Goal: Navigation & Orientation: Find specific page/section

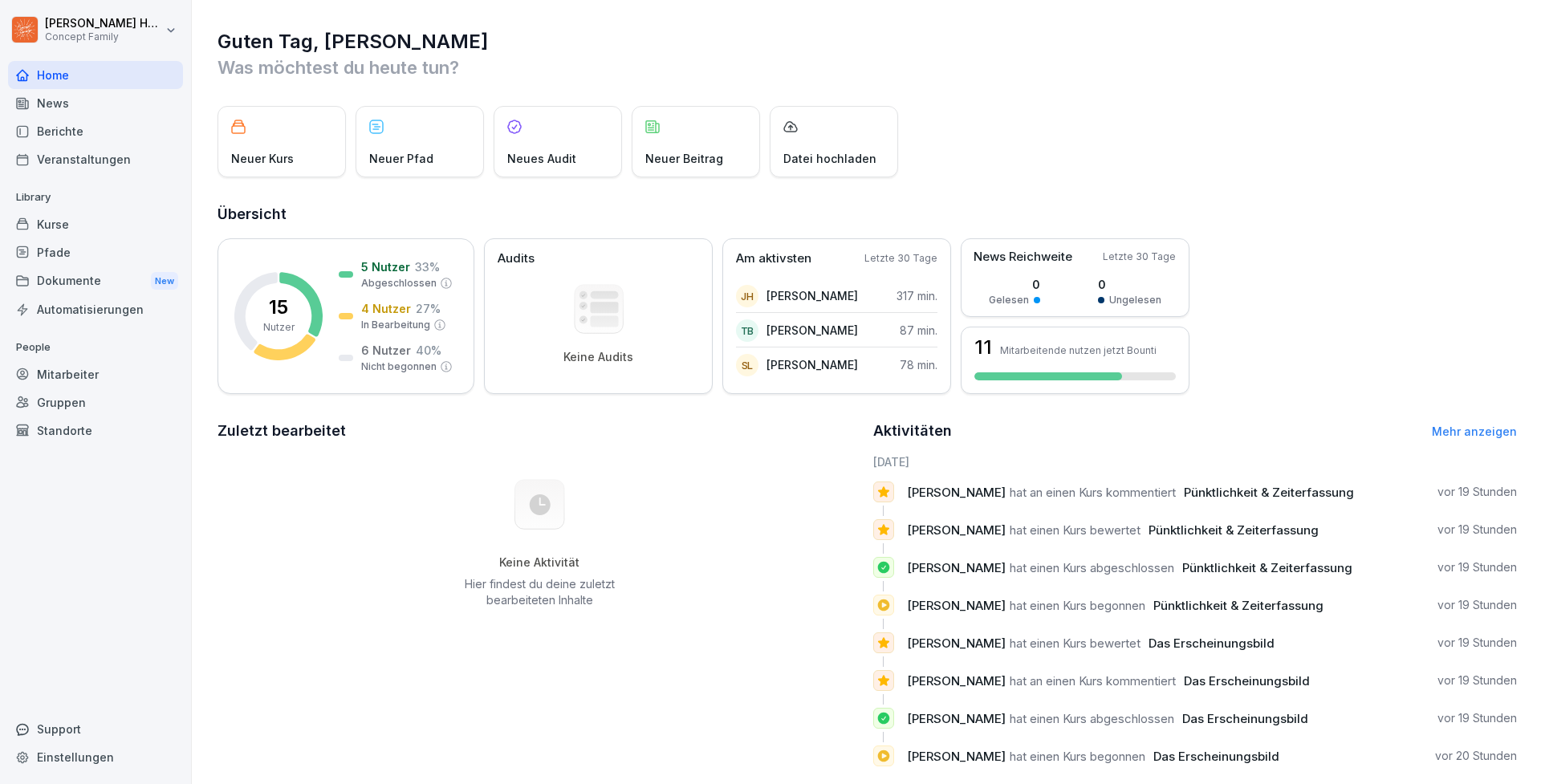
click at [455, 557] on div "Keine Aktivität Hier findest du deine zuletzt bearbeiteten Inhalte" at bounding box center [540, 543] width 645 height 181
click at [47, 102] on div "News" at bounding box center [95, 103] width 175 height 28
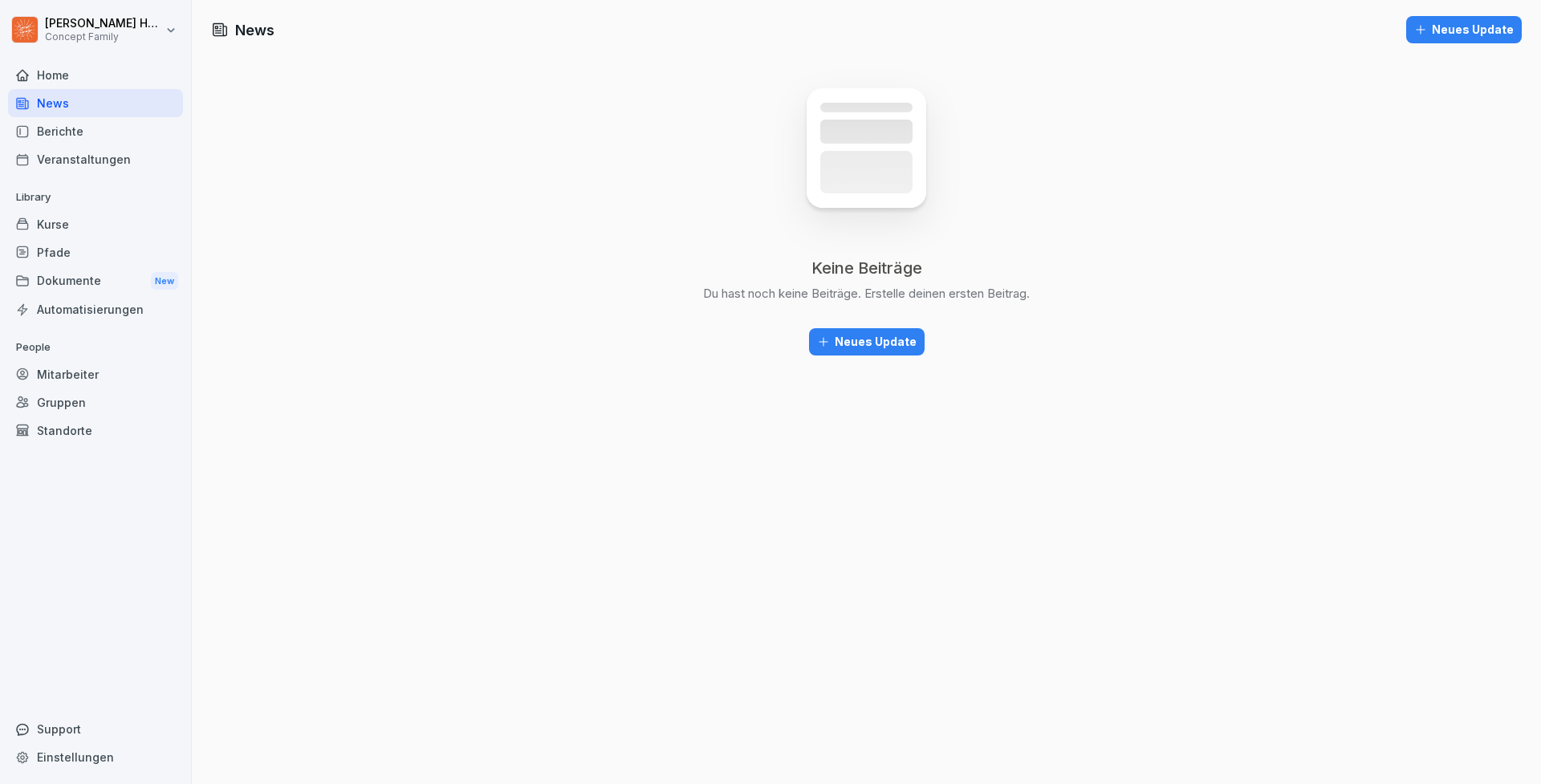
click at [83, 282] on div "Dokumente New" at bounding box center [95, 281] width 175 height 29
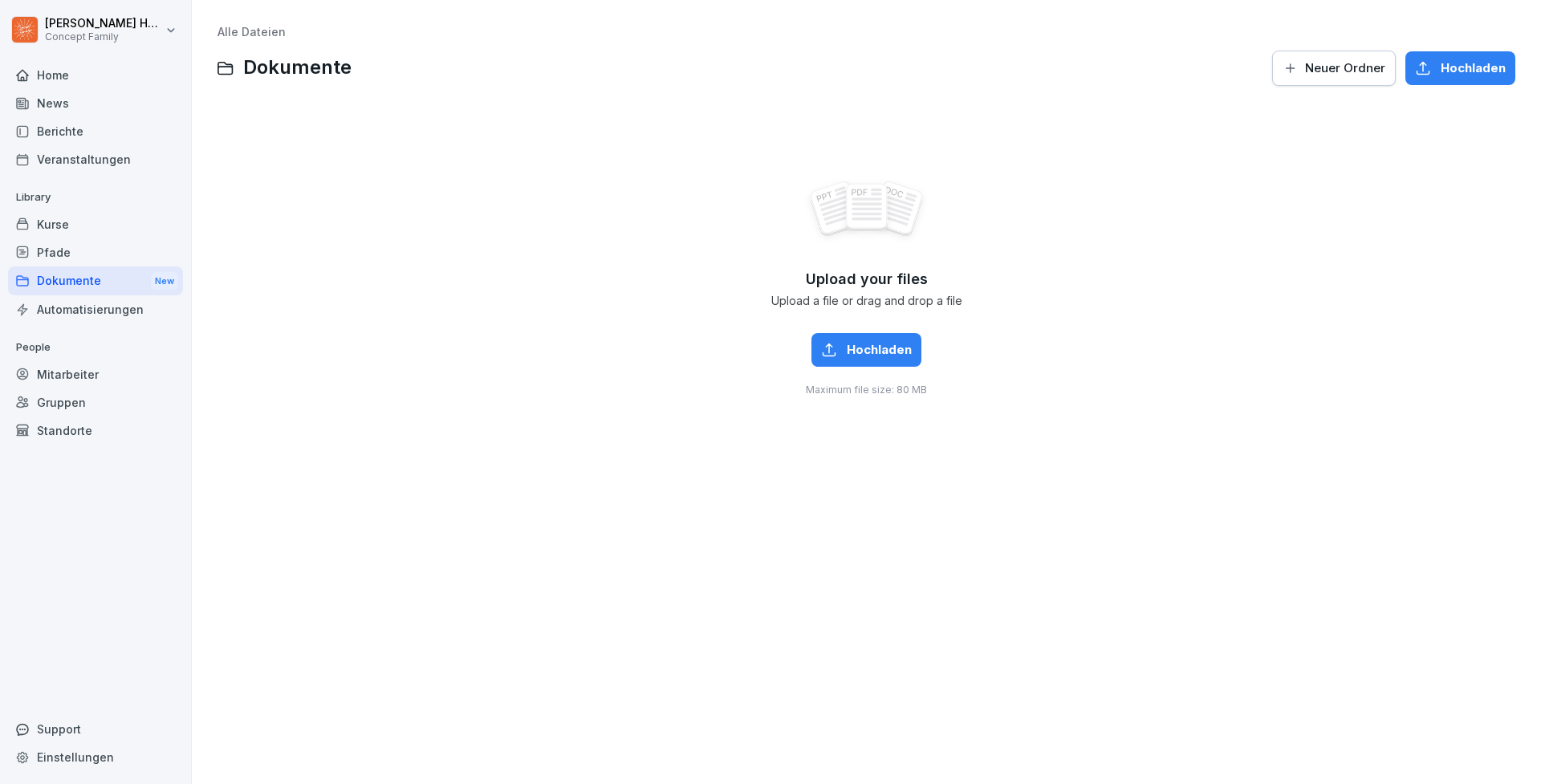
click at [102, 369] on div "Mitarbeiter" at bounding box center [95, 374] width 175 height 28
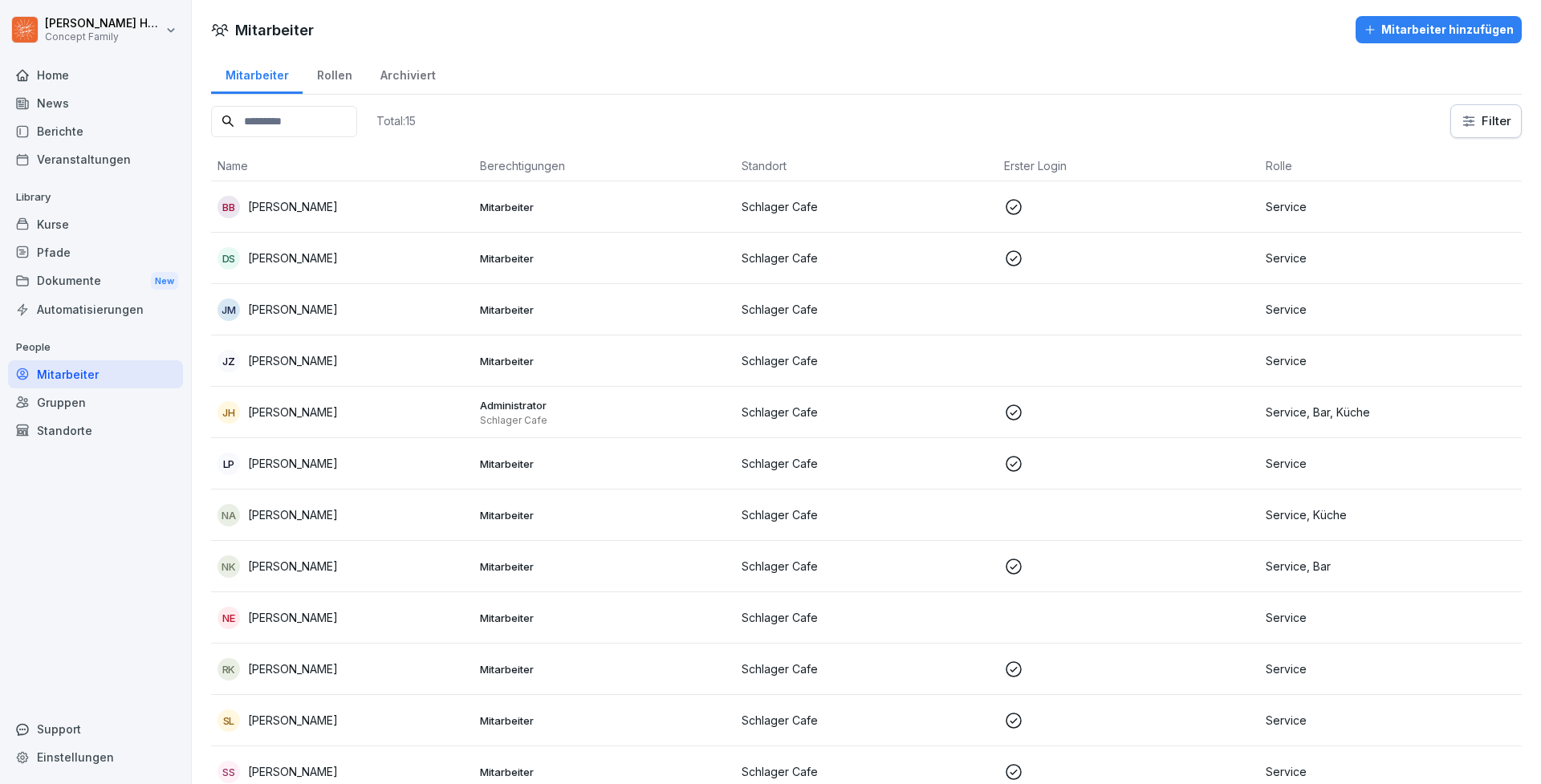
click at [65, 77] on div "Home" at bounding box center [95, 74] width 175 height 28
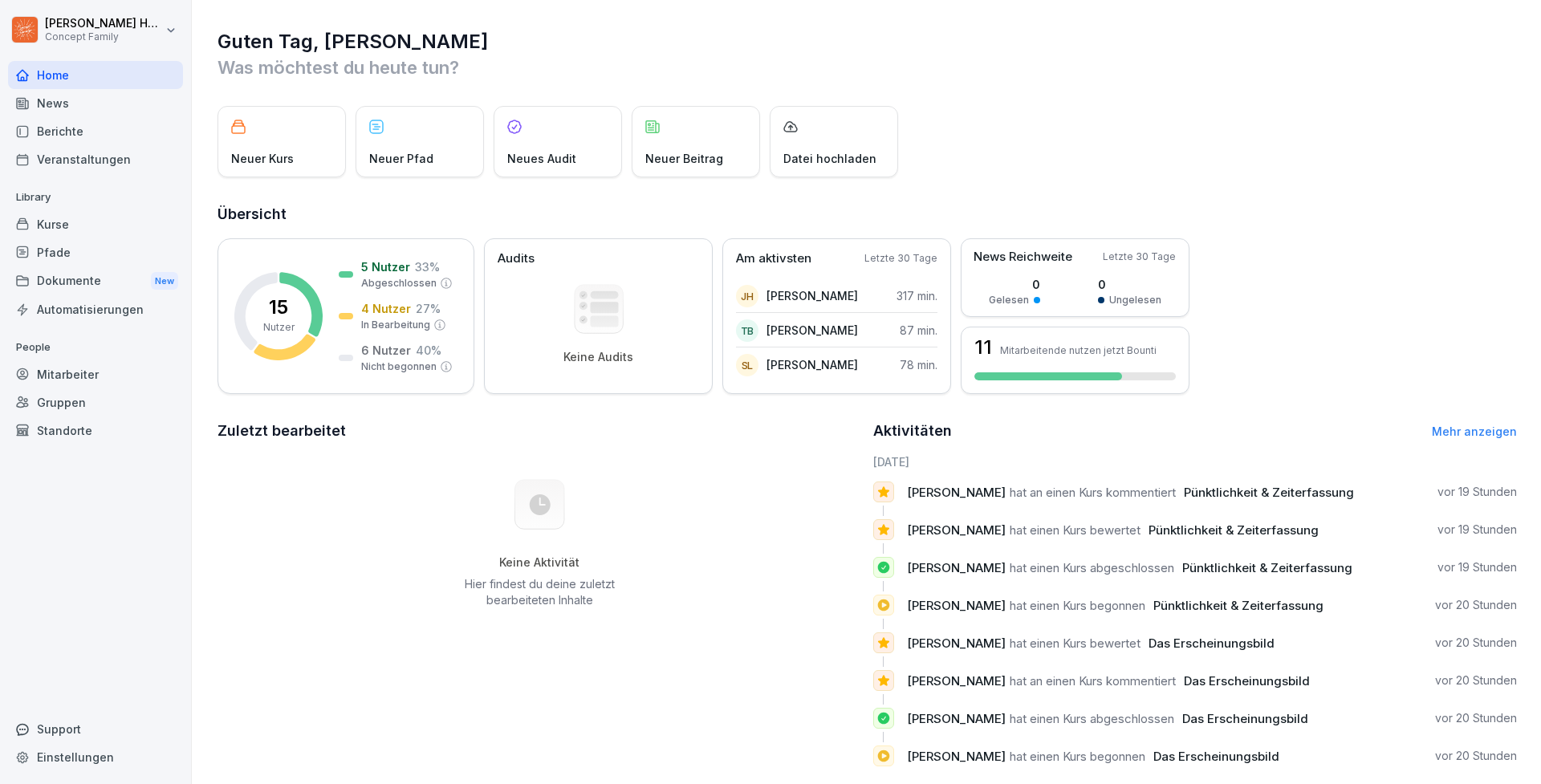
click at [1442, 430] on link "Mehr anzeigen" at bounding box center [1474, 432] width 85 height 14
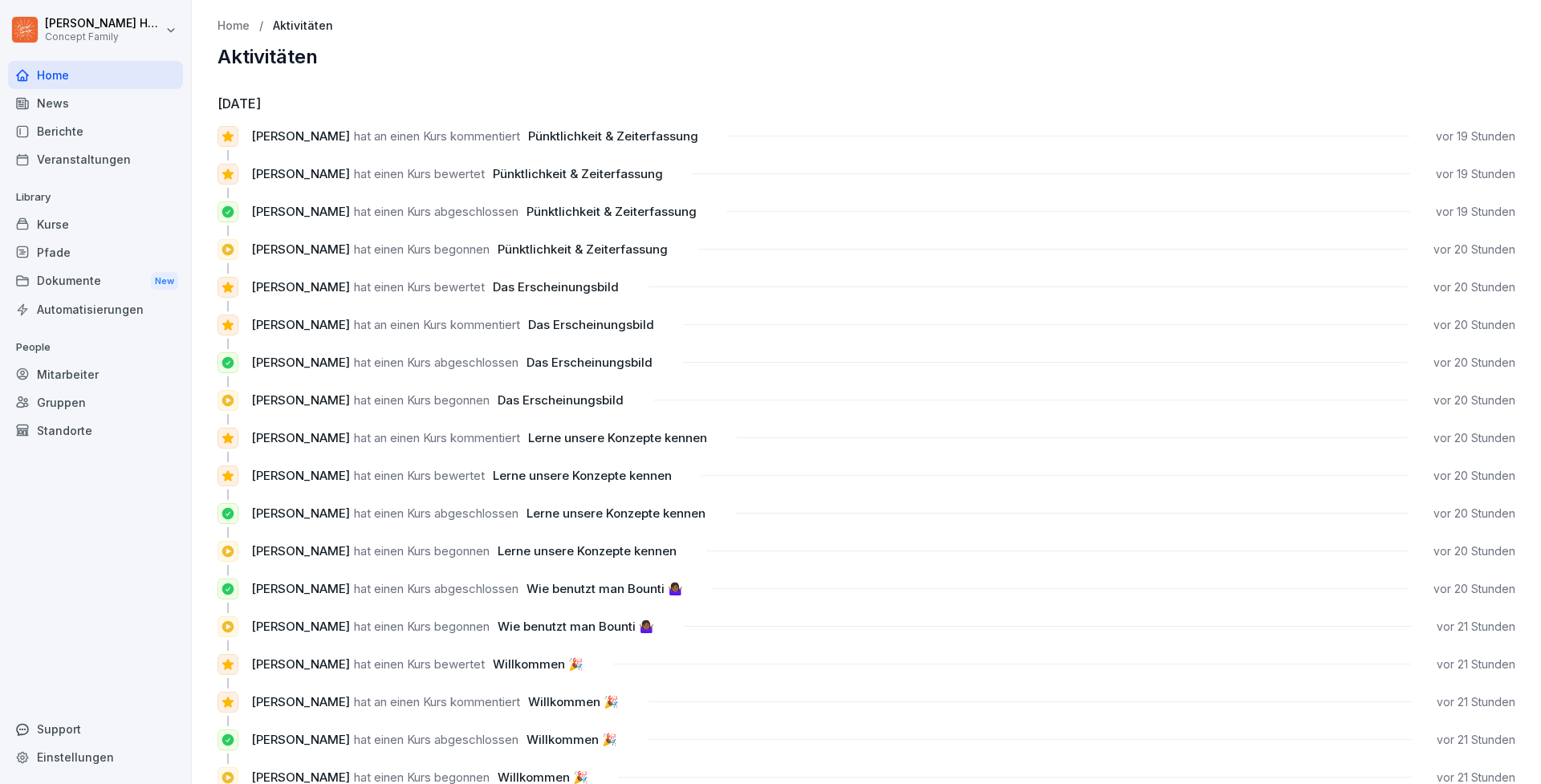
click at [71, 364] on div "Mitarbeiter" at bounding box center [95, 374] width 175 height 28
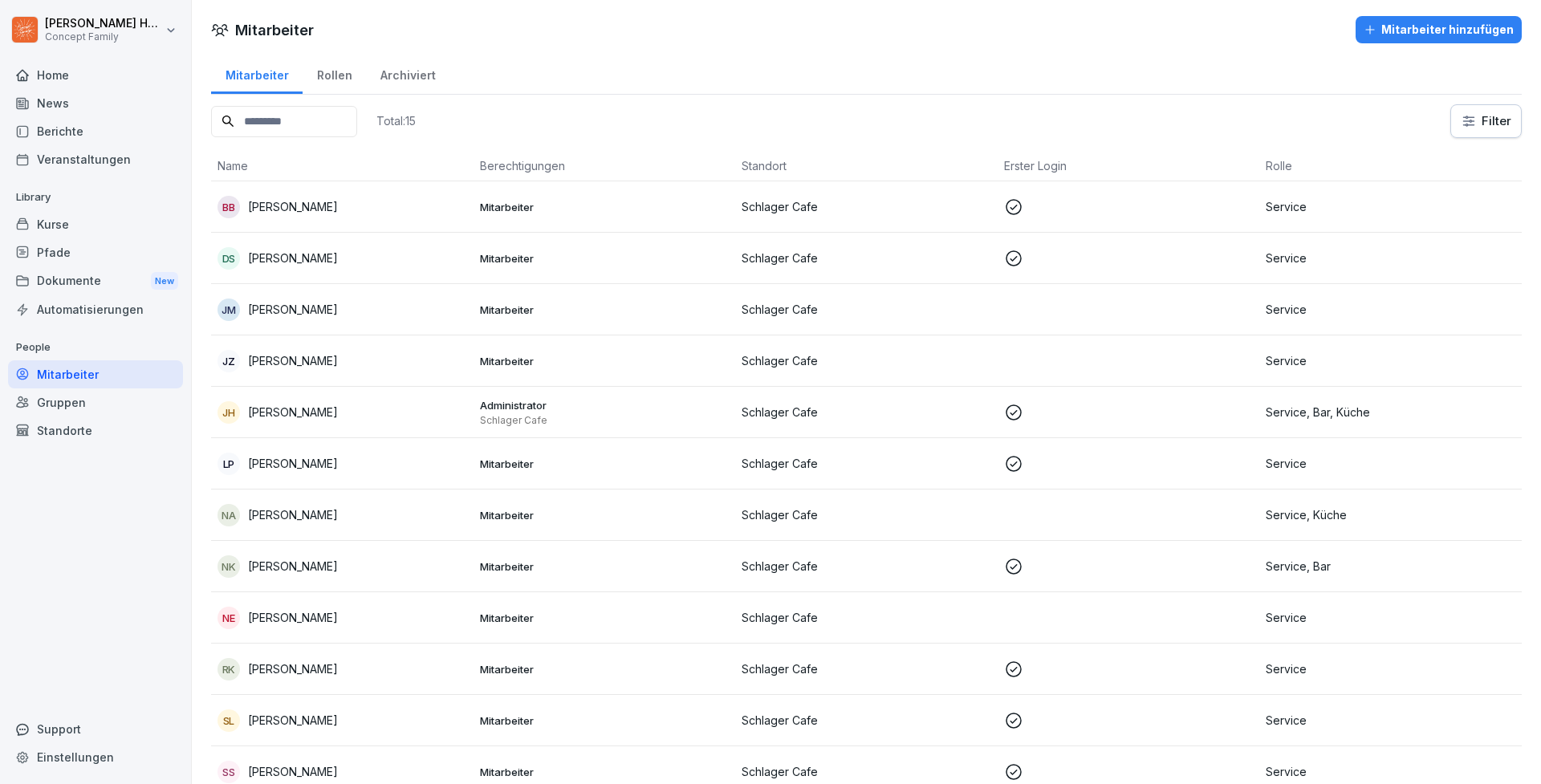
click at [321, 70] on div "Rollen" at bounding box center [334, 73] width 63 height 41
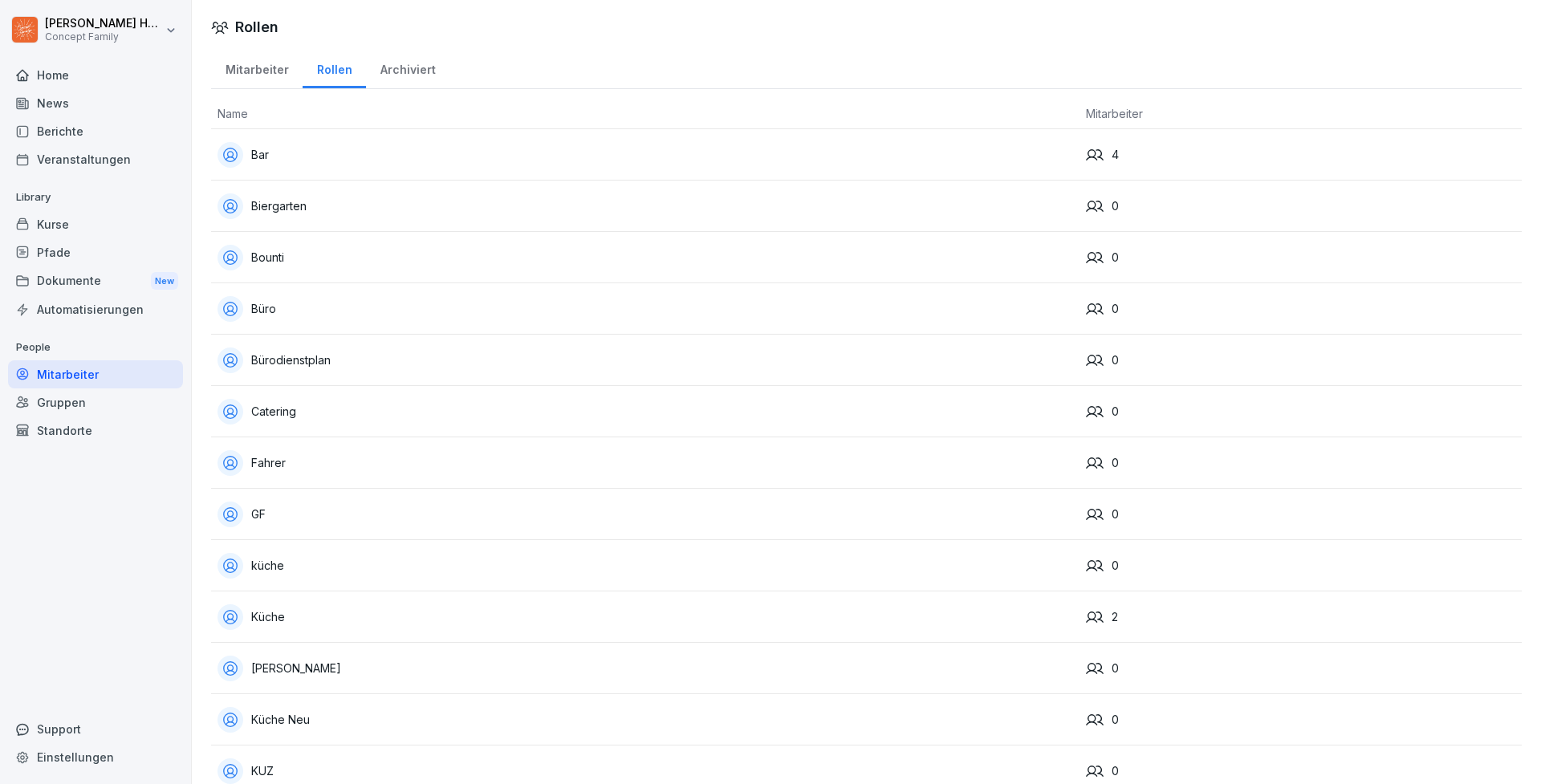
click at [245, 69] on div "Mitarbeiter" at bounding box center [257, 67] width 92 height 41
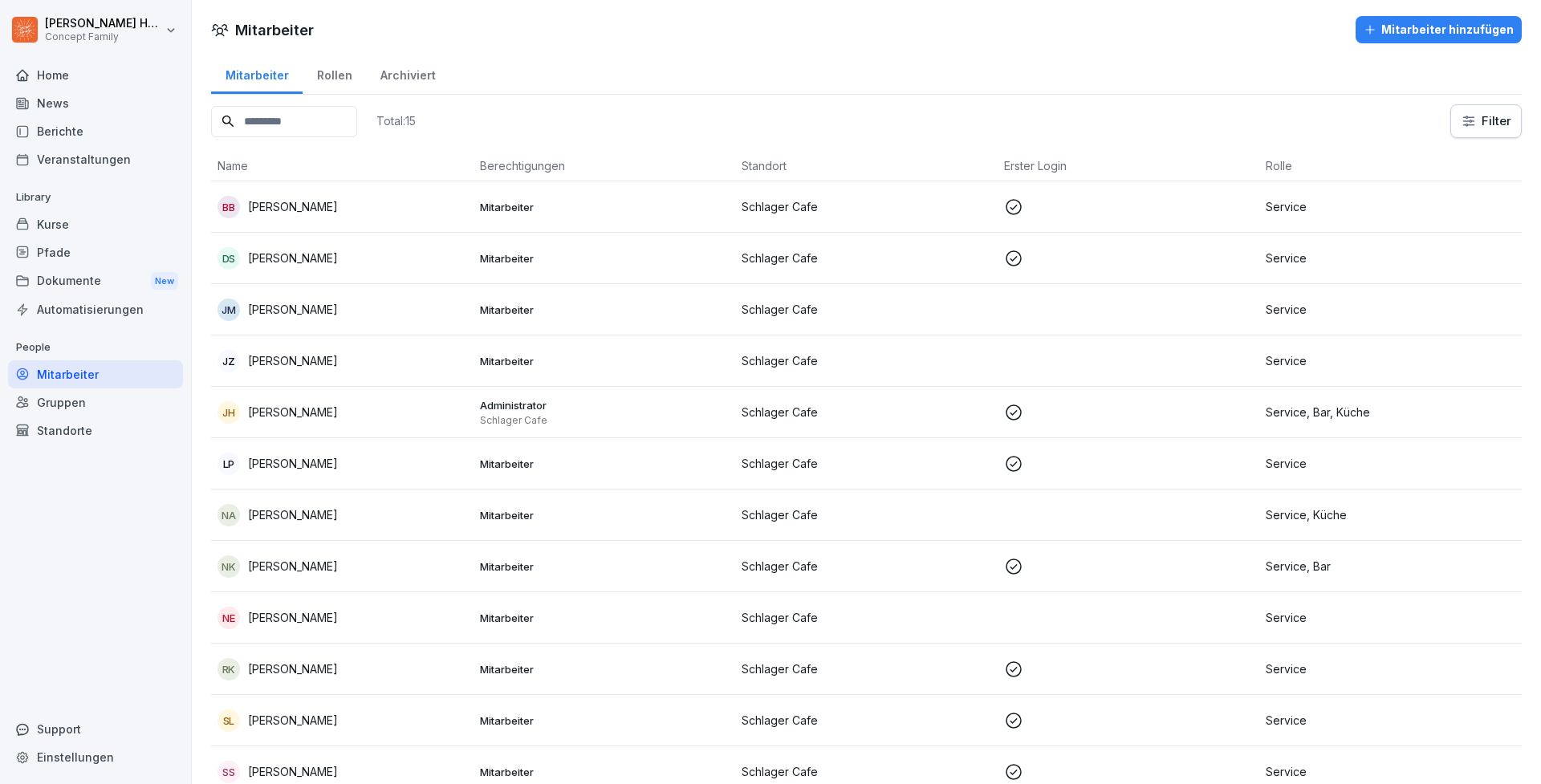
click at [302, 207] on p "[PERSON_NAME]" at bounding box center [293, 206] width 90 height 17
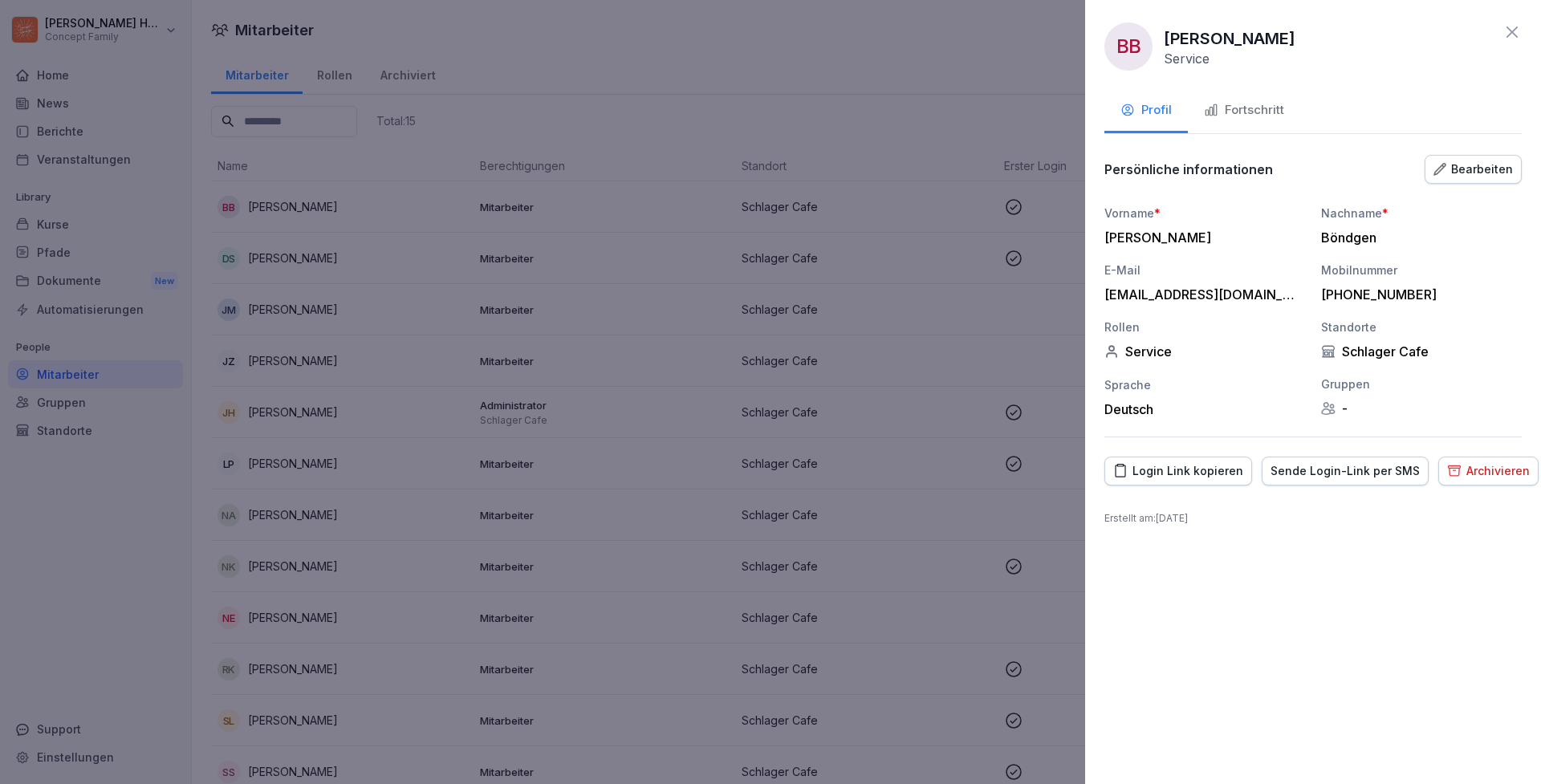
click at [1263, 105] on div "Fortschritt" at bounding box center [1244, 110] width 80 height 19
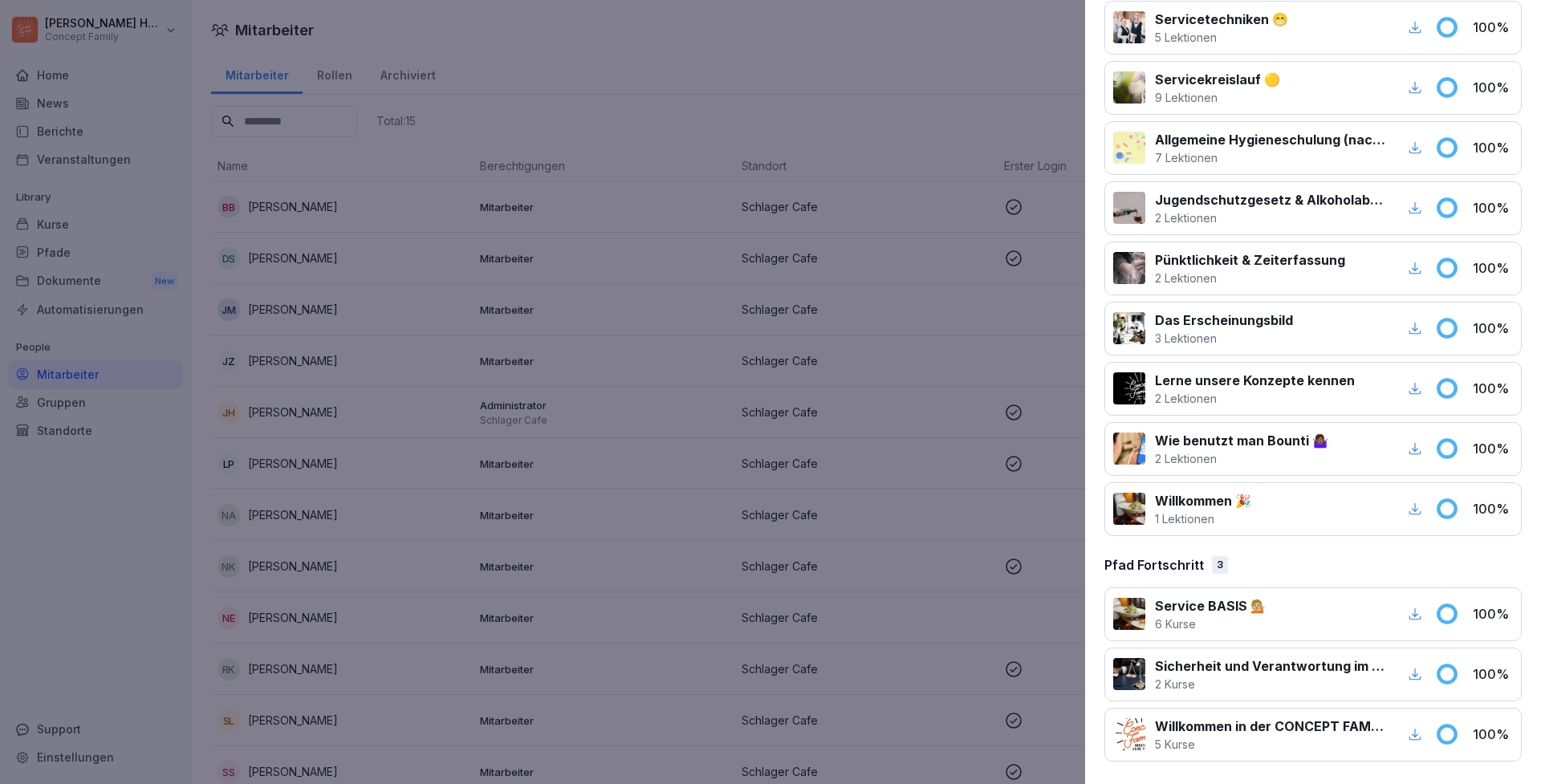
scroll to position [512, 0]
click at [686, 113] on div at bounding box center [770, 392] width 1541 height 784
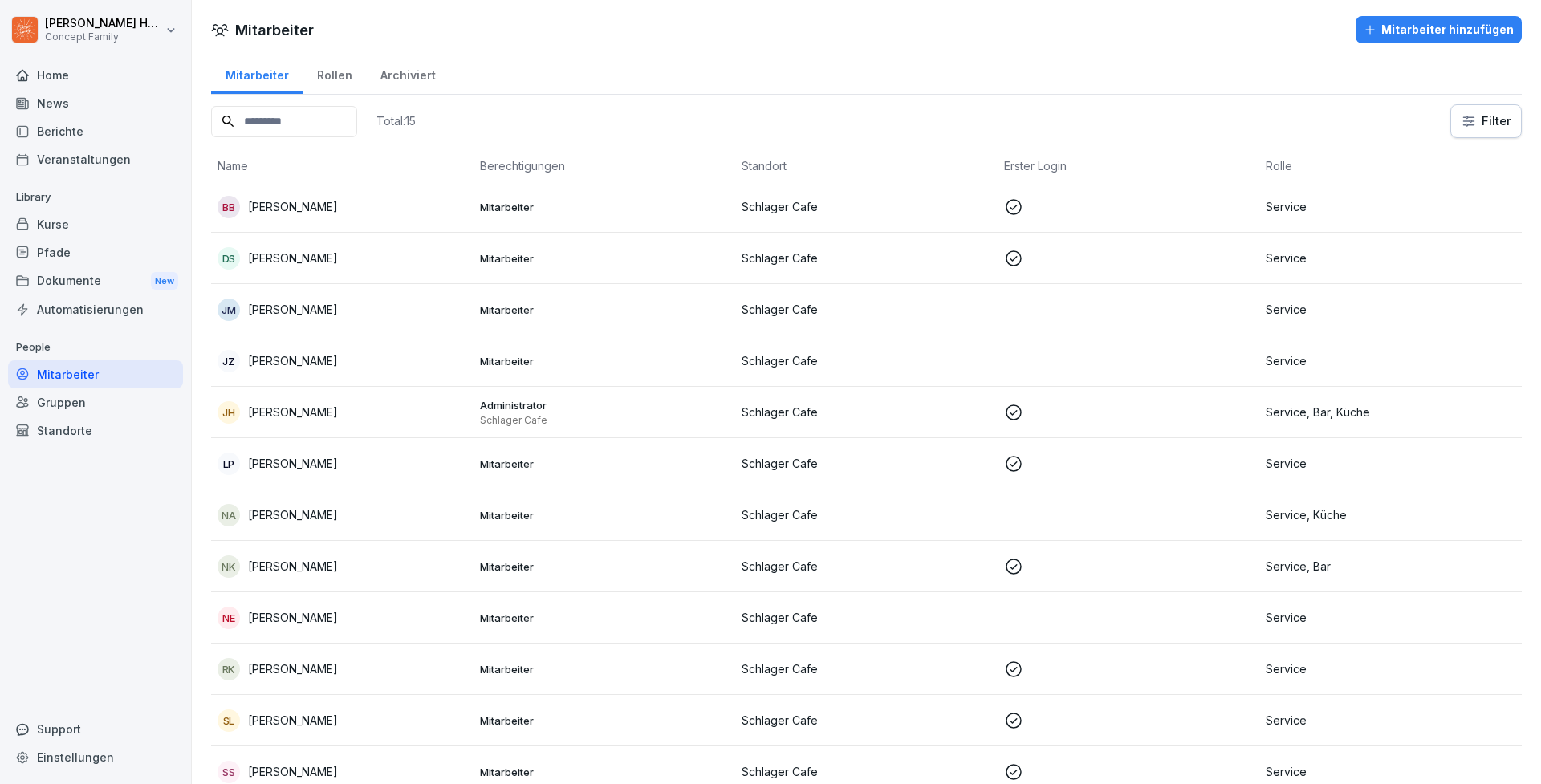
click at [281, 469] on p "[PERSON_NAME]" at bounding box center [293, 463] width 90 height 17
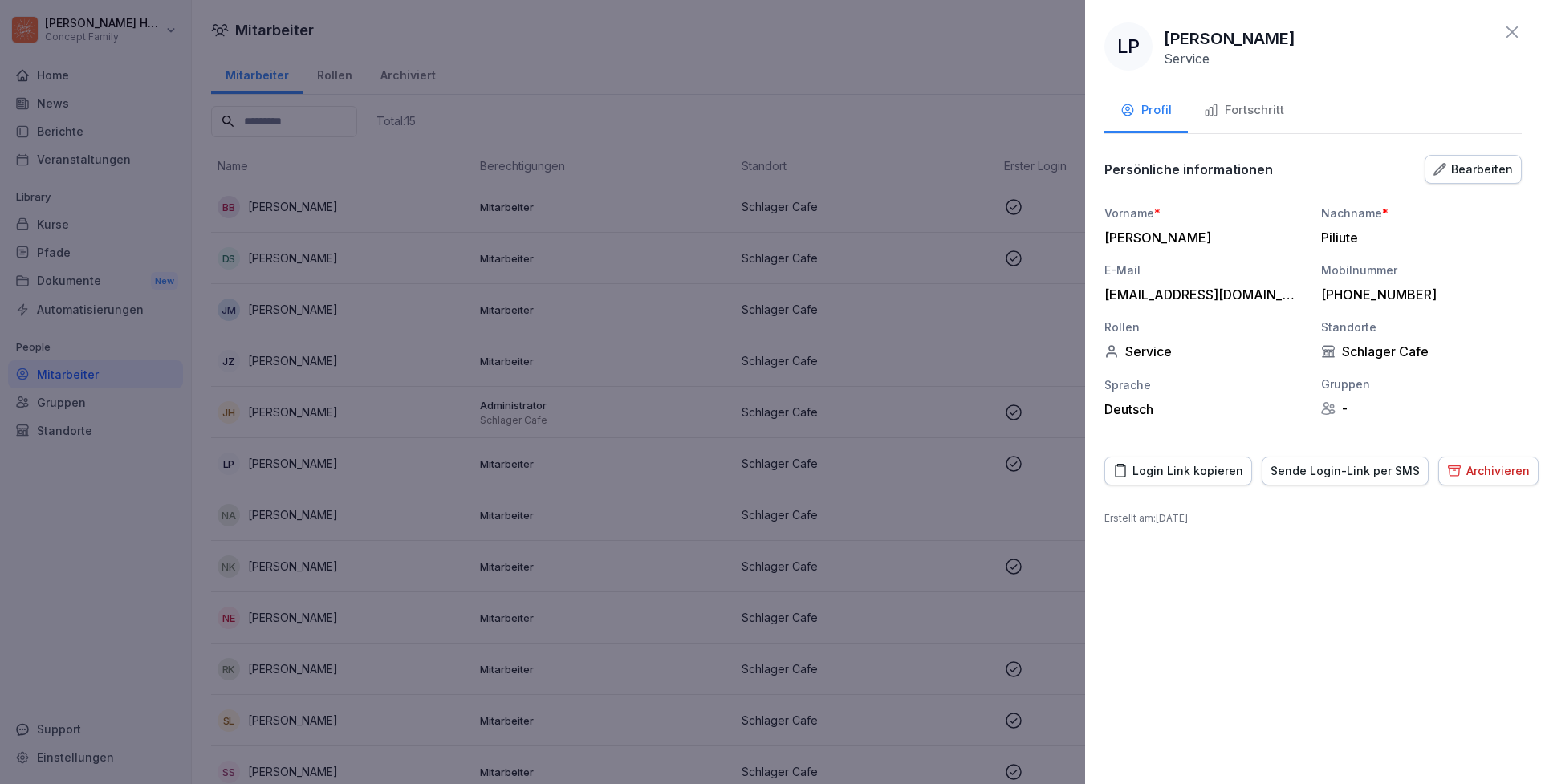
click at [1258, 116] on div "Fortschritt" at bounding box center [1244, 110] width 80 height 19
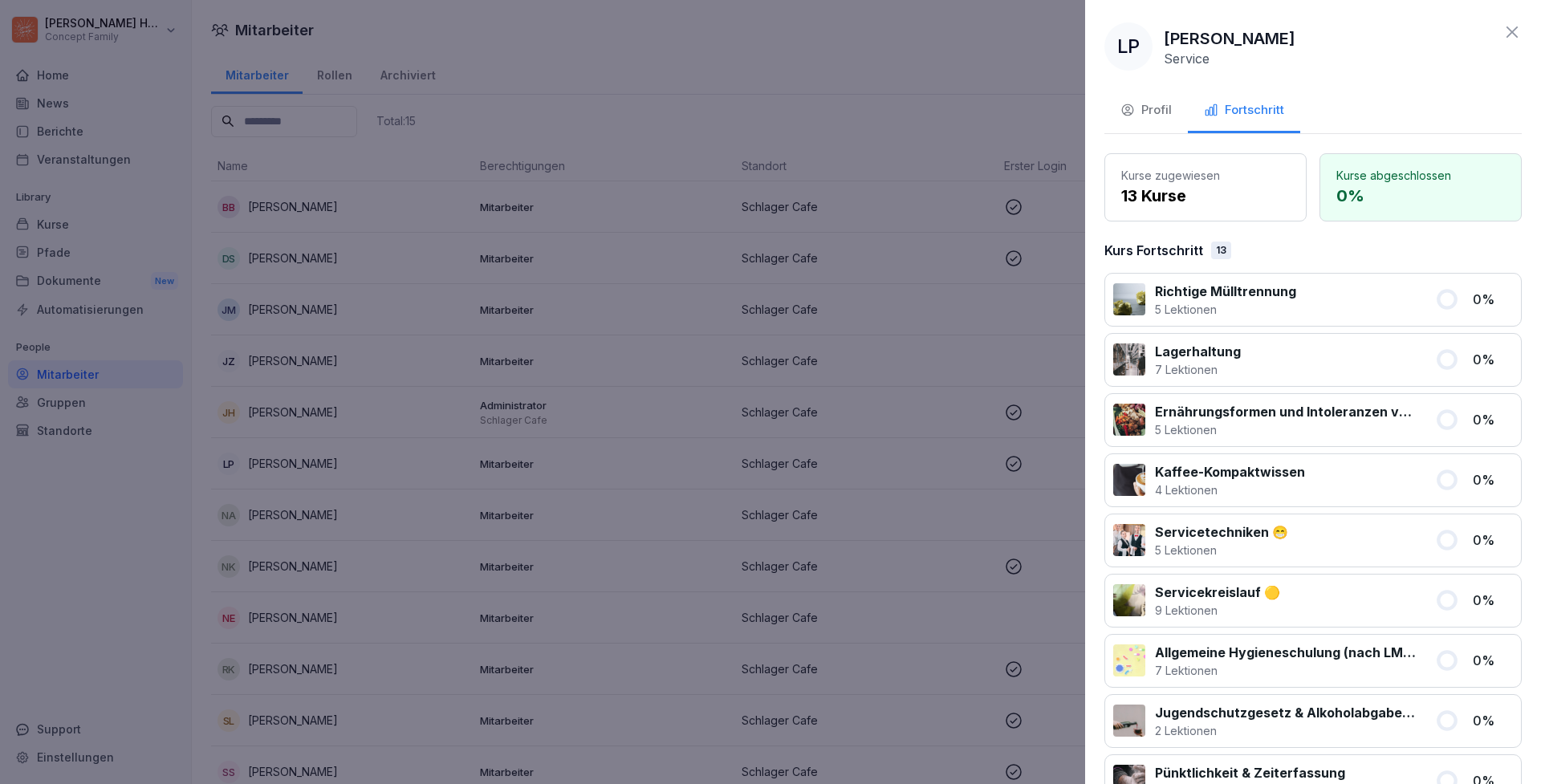
click at [1516, 29] on icon at bounding box center [1512, 32] width 20 height 20
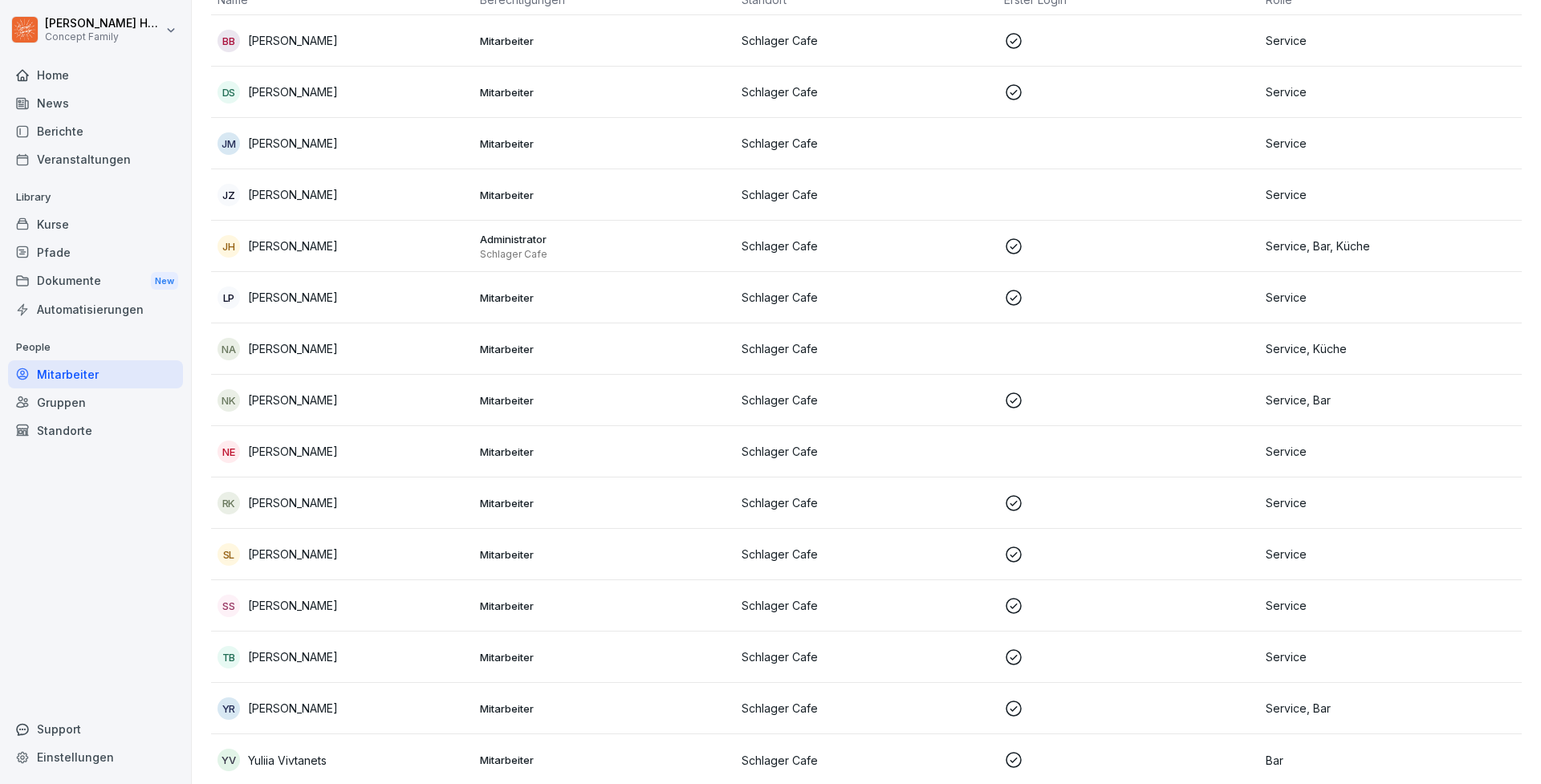
scroll to position [167, 0]
click at [277, 454] on p "[PERSON_NAME]" at bounding box center [293, 450] width 90 height 17
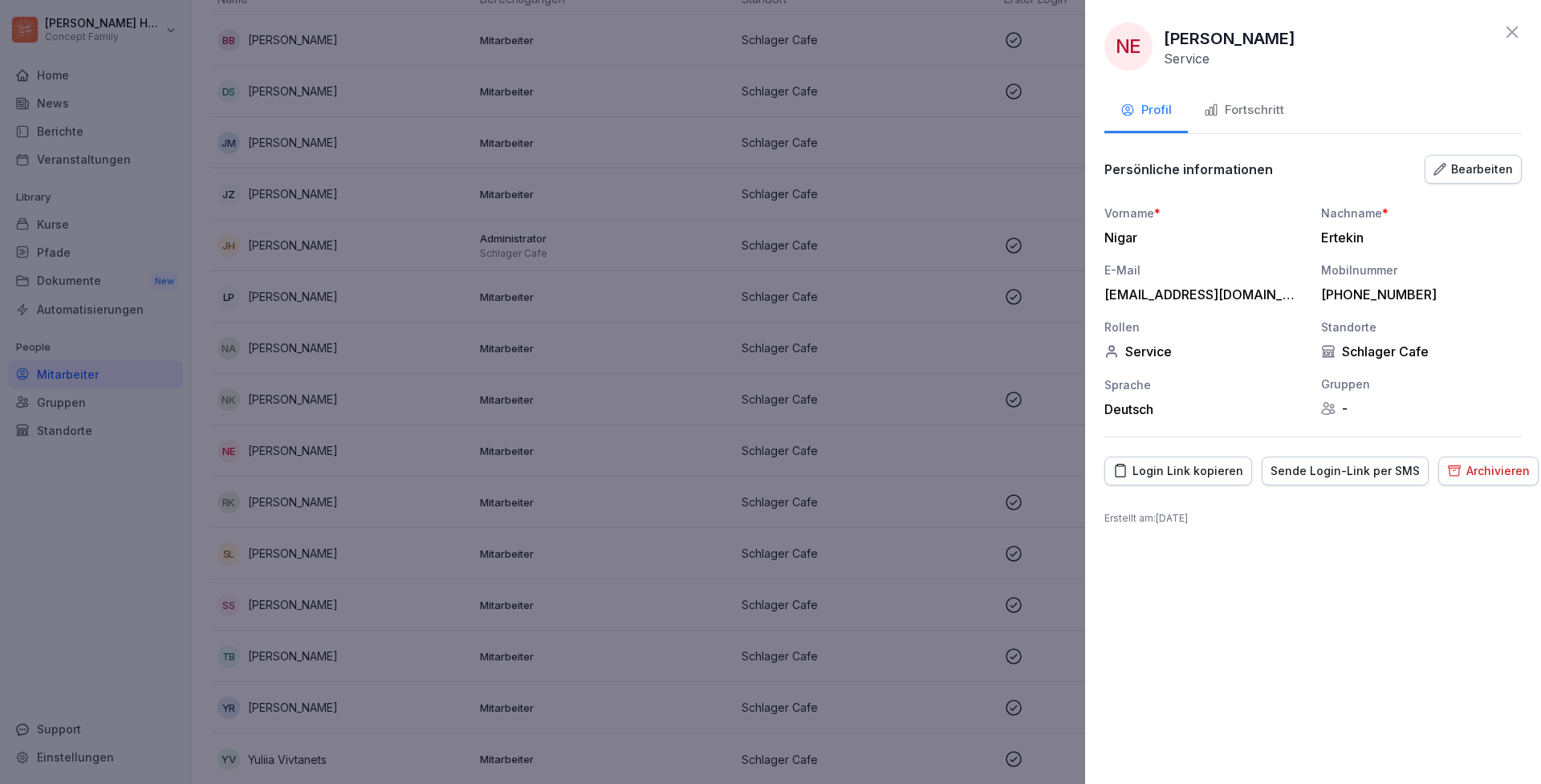
click at [1268, 103] on div "Fortschritt" at bounding box center [1244, 110] width 80 height 19
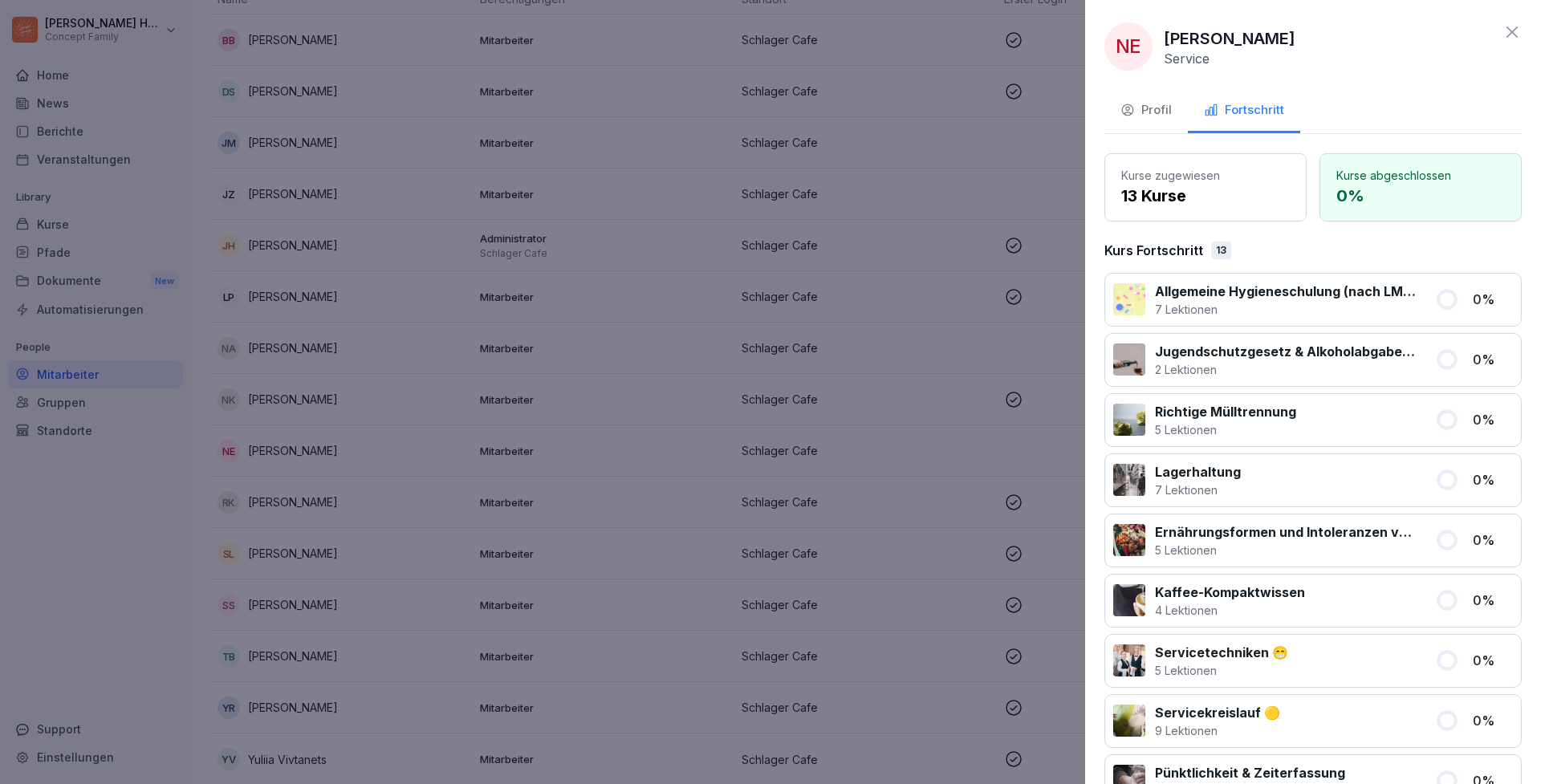
click at [1161, 115] on div "Profil" at bounding box center [1145, 110] width 52 height 19
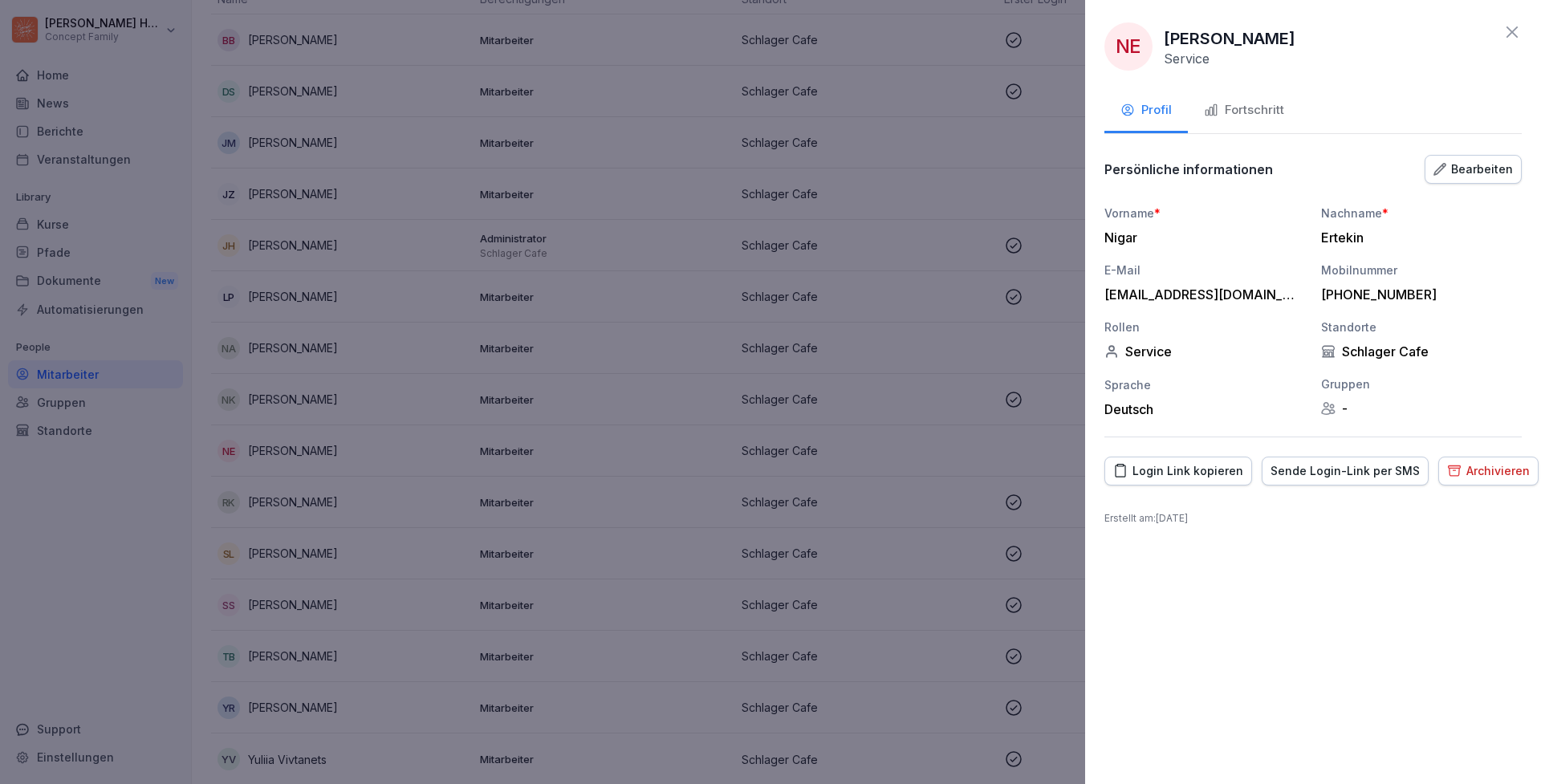
click at [1348, 477] on div "Sende Login-Link per SMS" at bounding box center [1345, 471] width 149 height 18
click at [1297, 475] on div "Sende Login-Link per SMS" at bounding box center [1345, 471] width 149 height 18
click at [1511, 34] on icon at bounding box center [1512, 32] width 12 height 12
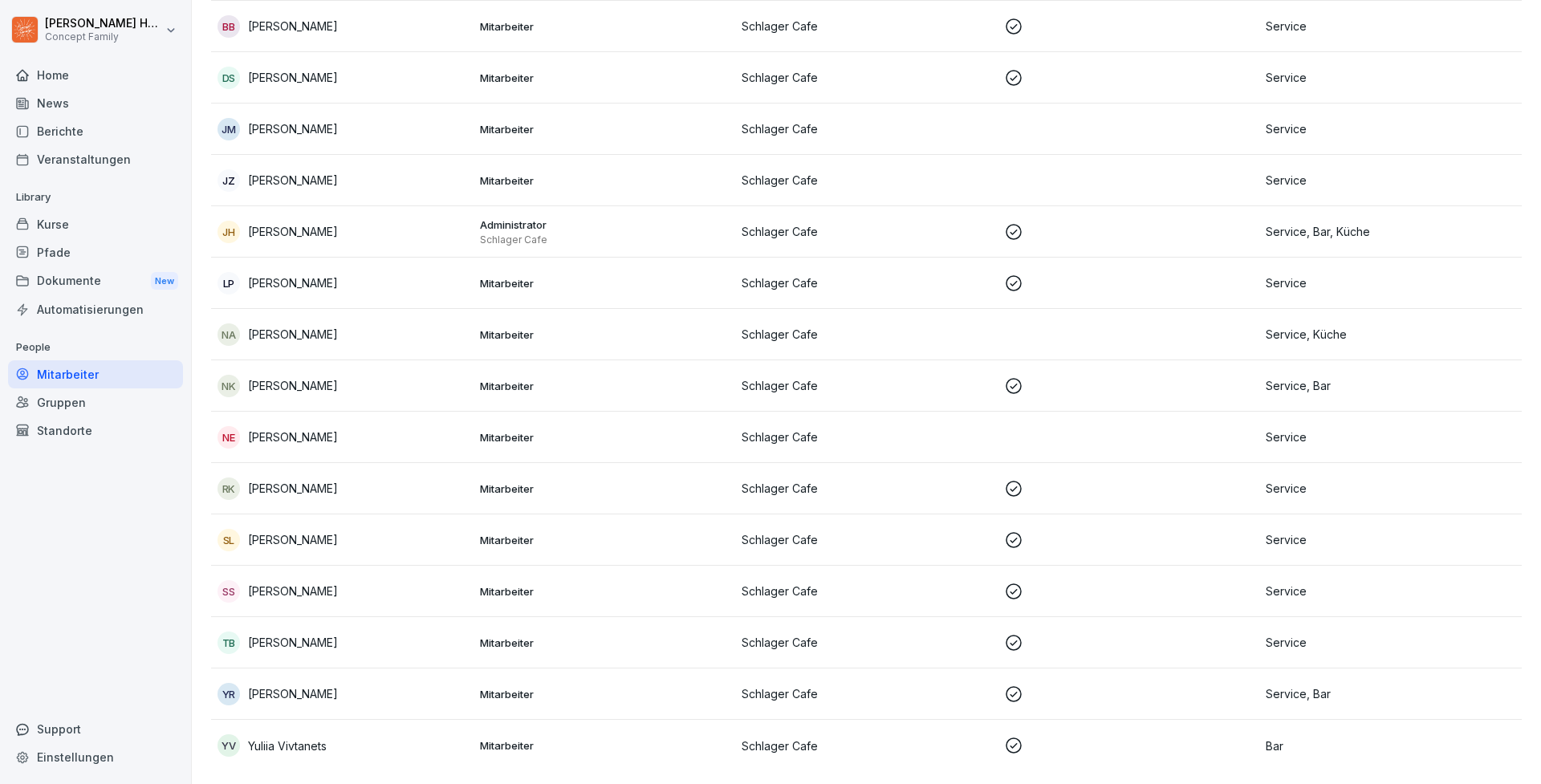
scroll to position [181, 0]
click at [57, 371] on div "Mitarbeiter" at bounding box center [95, 374] width 175 height 28
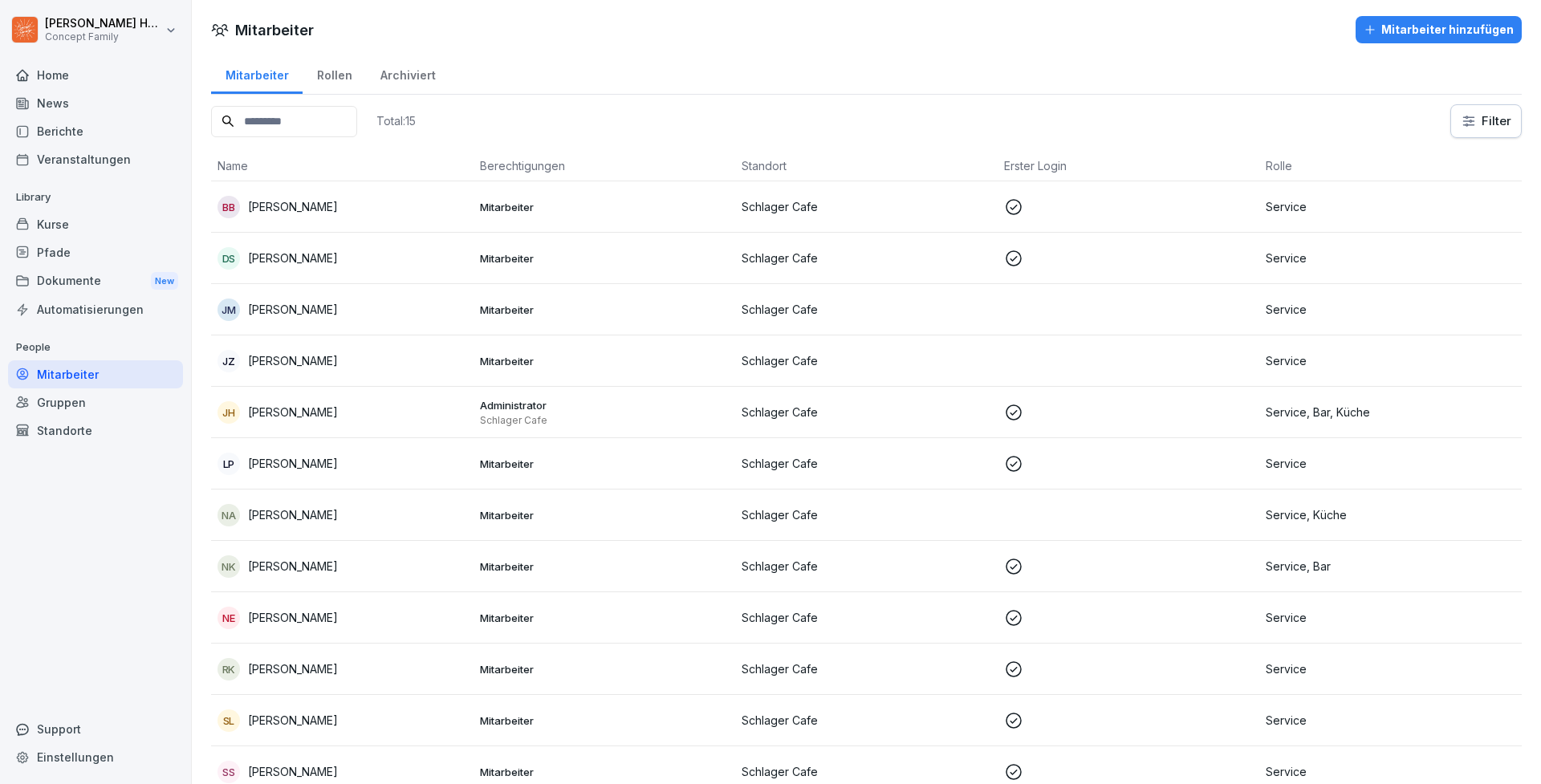
scroll to position [0, 0]
click at [287, 121] on input at bounding box center [284, 121] width 146 height 31
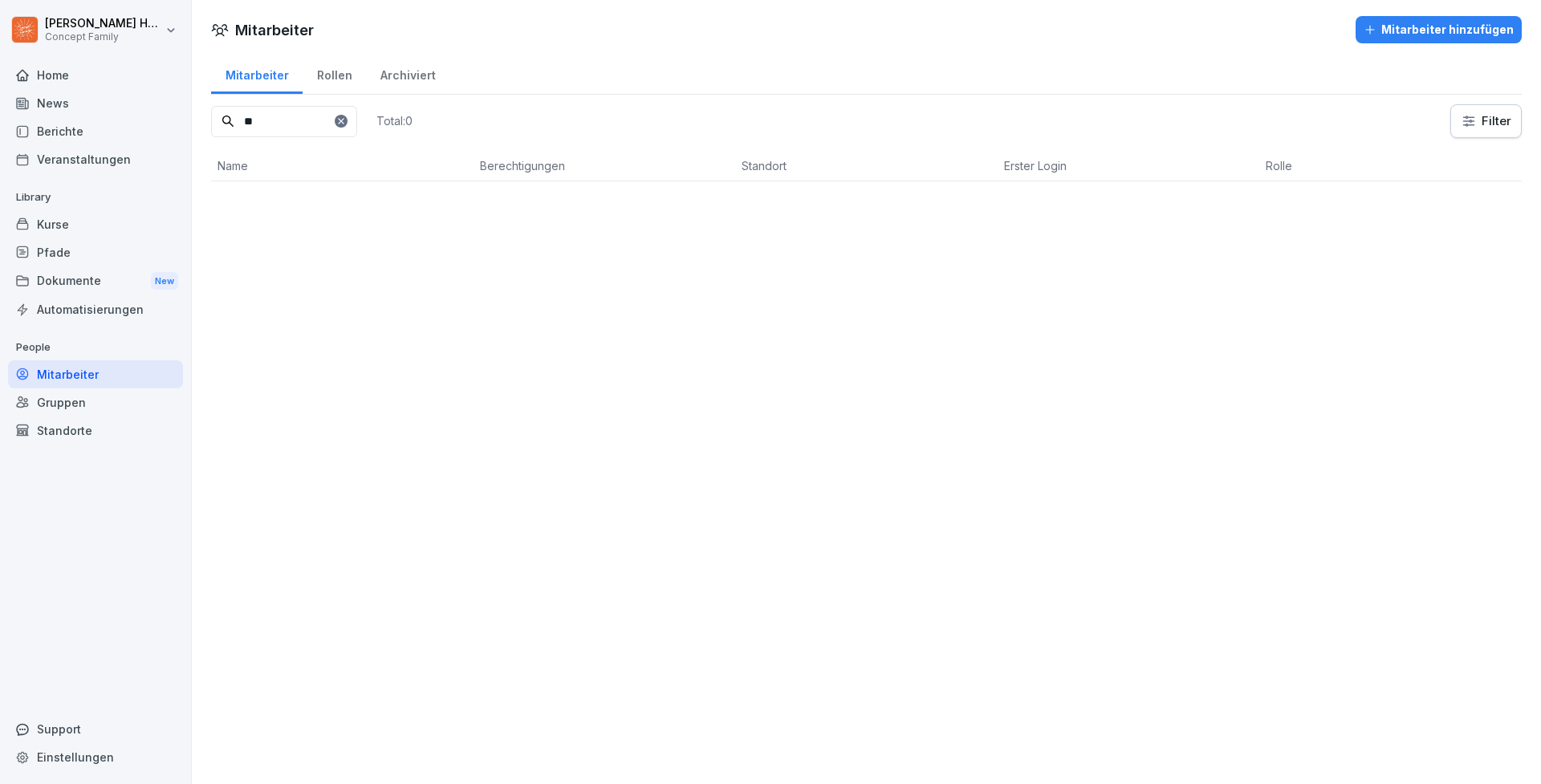
type input "*"
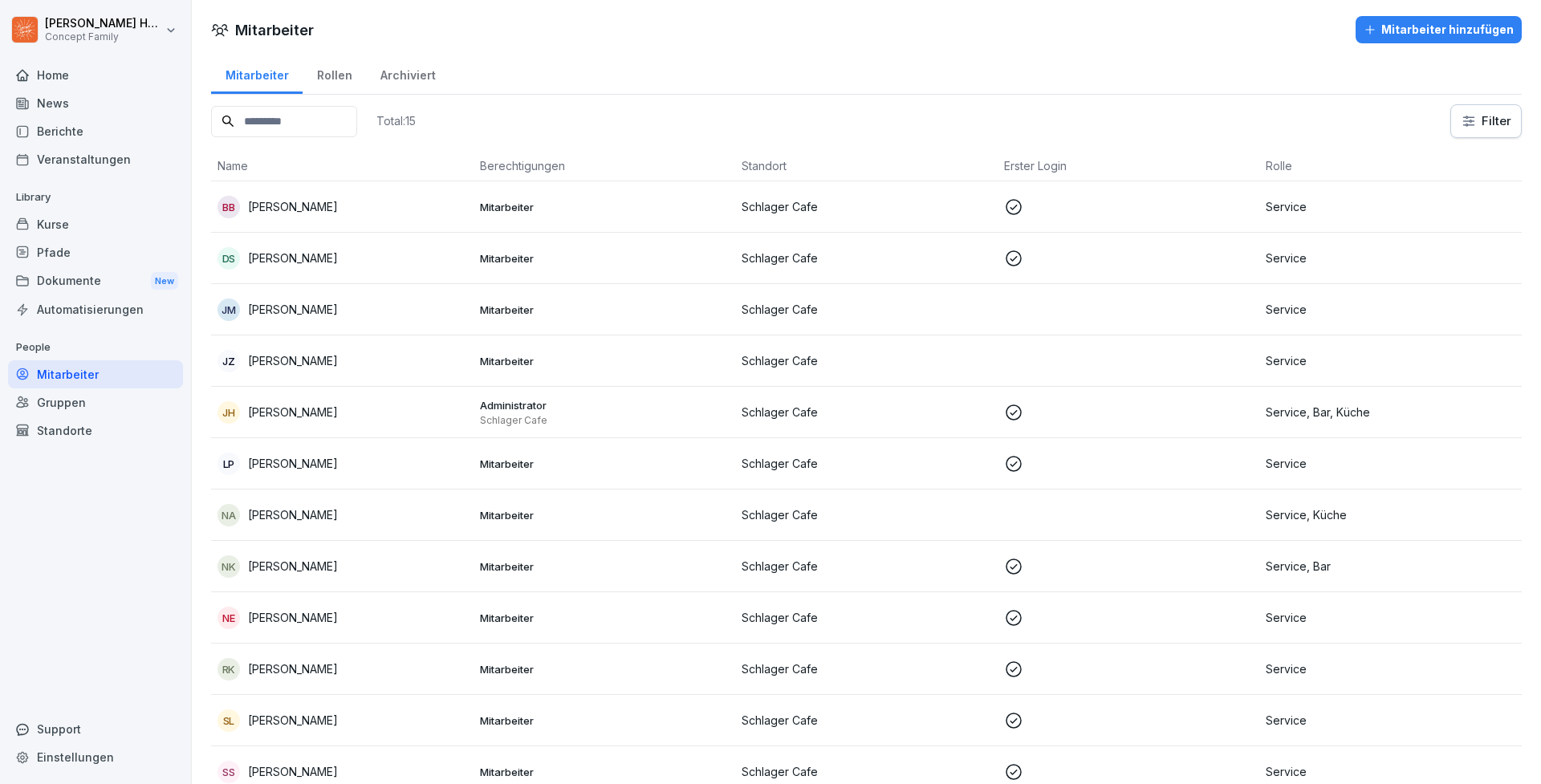
click at [61, 75] on div "Home" at bounding box center [95, 74] width 175 height 28
